Goal: Check status

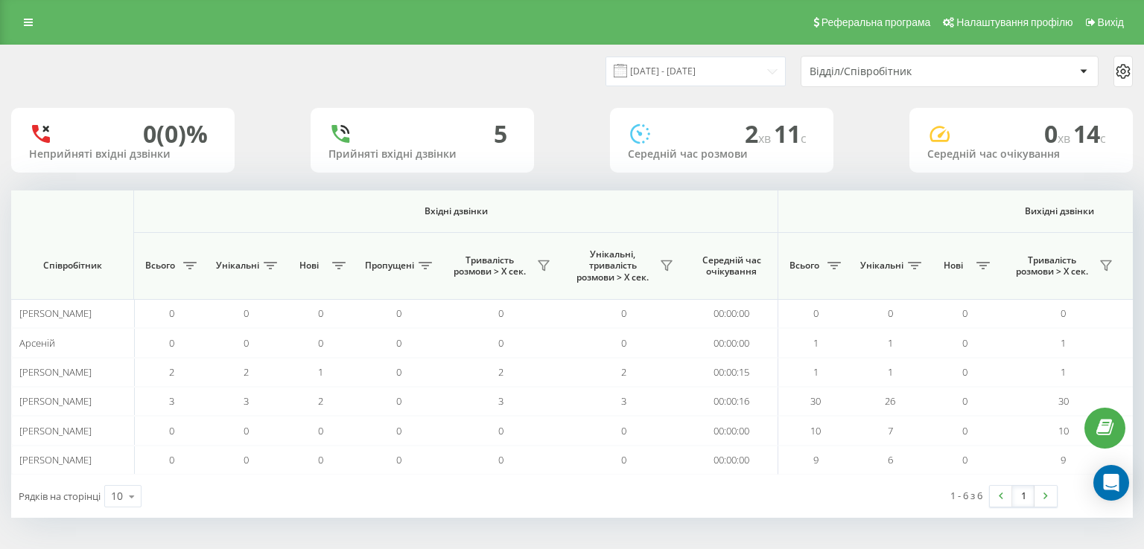
scroll to position [0, 956]
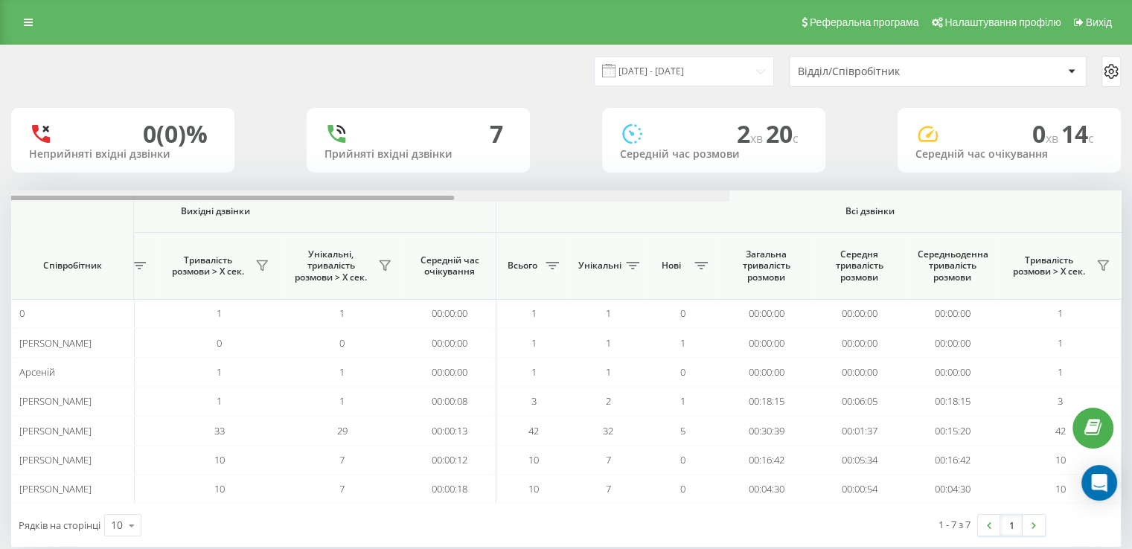
scroll to position [0, 967]
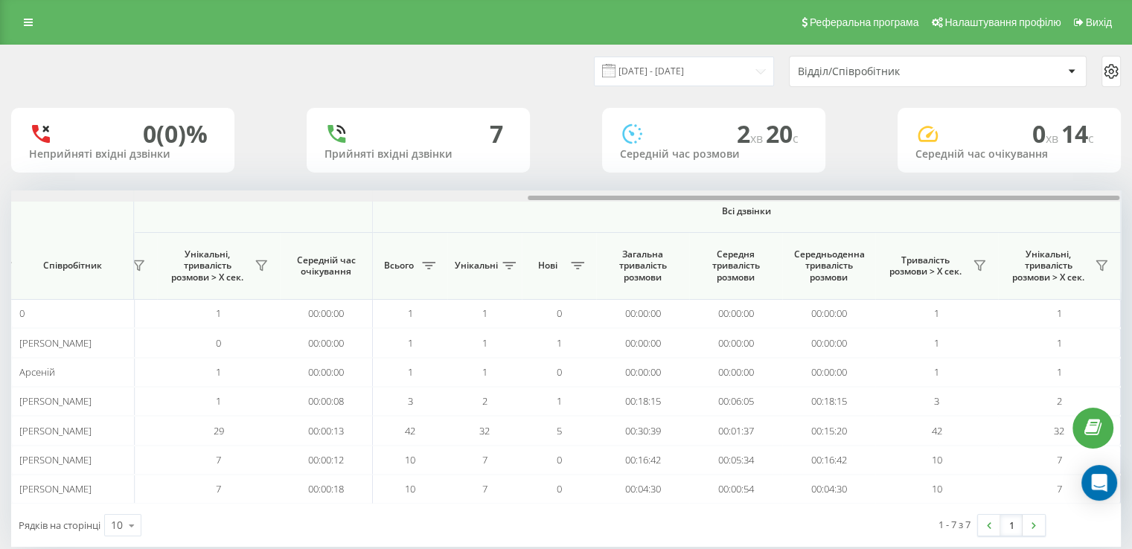
click at [792, 218] on div "Вхідні дзвінки Вихідні дзвінки Всі дзвінки Співробітник Всього Унікальні Нові П…" at bounding box center [566, 347] width 1110 height 313
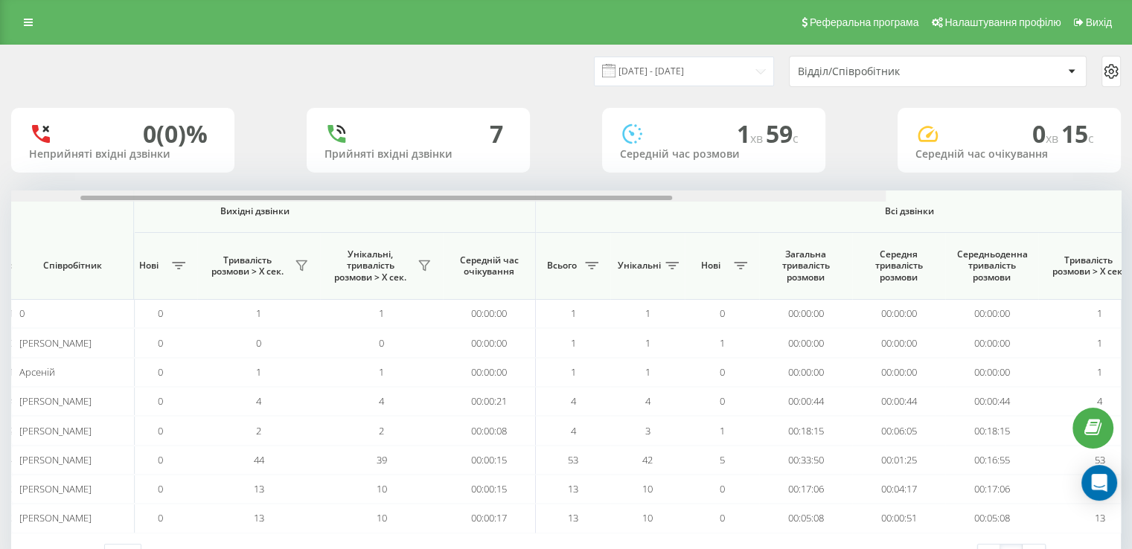
scroll to position [0, 967]
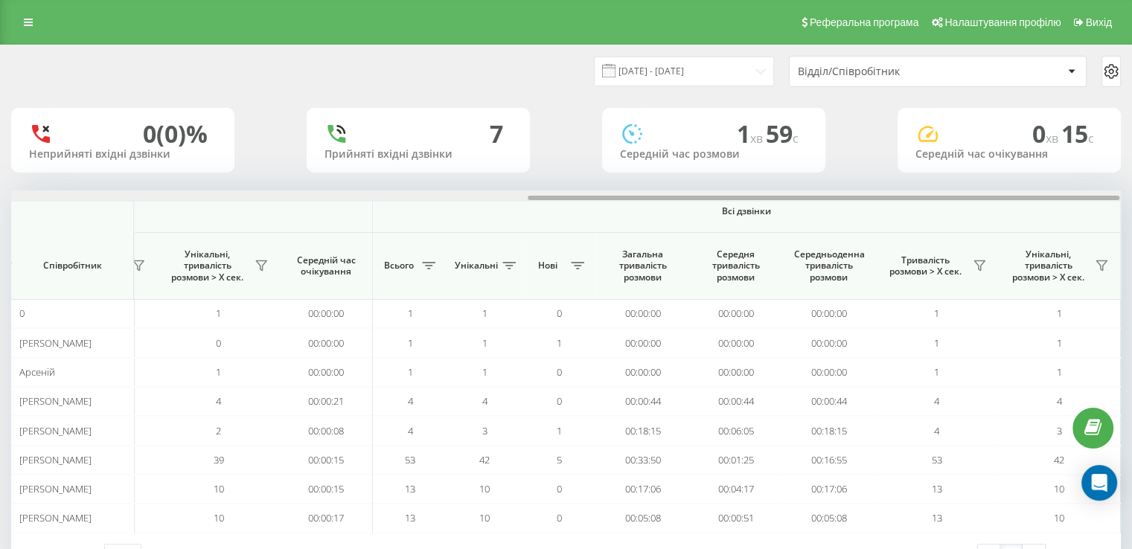
drag, startPoint x: 0, startPoint y: 0, endPoint x: 1105, endPoint y: 200, distance: 1122.7
click at [1099, 198] on div at bounding box center [824, 198] width 592 height 4
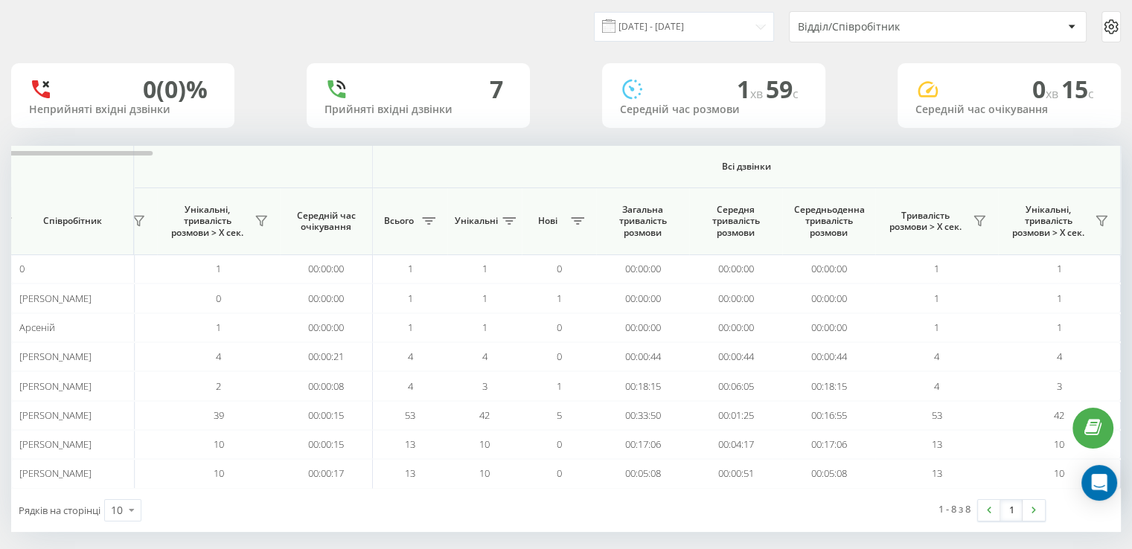
scroll to position [54, 0]
